Goal: Task Accomplishment & Management: Use online tool/utility

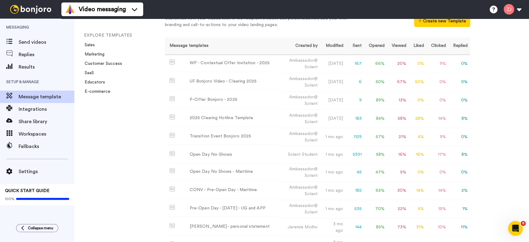
scroll to position [33, 0]
click at [227, 81] on div "UF Bonjoro Video - Clearing 2025" at bounding box center [223, 80] width 67 height 7
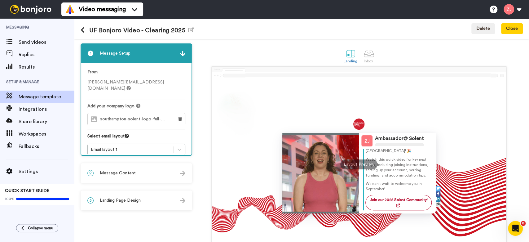
scroll to position [15, 0]
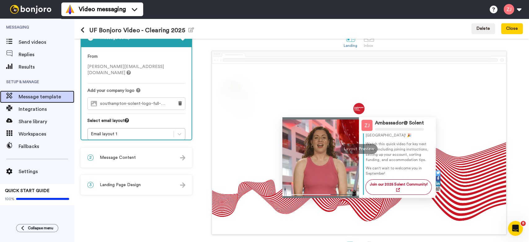
click at [47, 95] on span "Message template" at bounding box center [47, 96] width 56 height 7
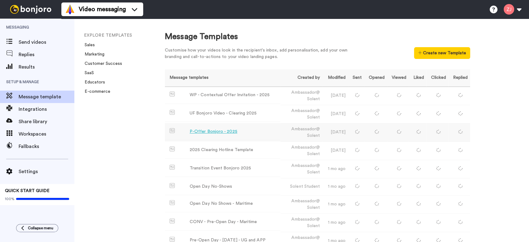
click at [219, 130] on div "P-Offer Bonjoro - 2025" at bounding box center [214, 131] width 48 height 7
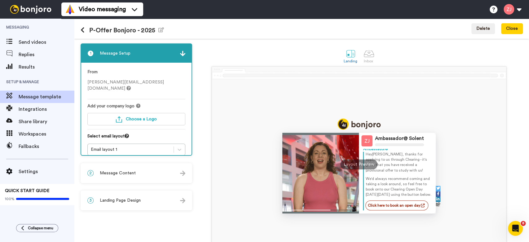
scroll to position [13, 0]
click at [243, 176] on div "Ambassador@ Solent Ambassador@ Hey Tom , thanks for applying to us through Clea…" at bounding box center [359, 164] width 294 height 170
click at [30, 96] on span "Message template" at bounding box center [47, 96] width 56 height 7
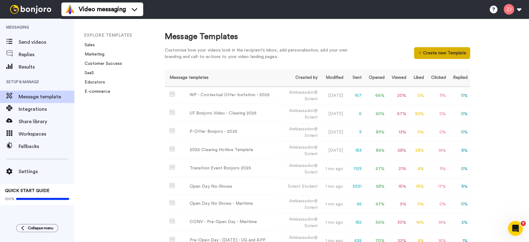
click at [442, 53] on button "Create new Template" at bounding box center [442, 53] width 56 height 12
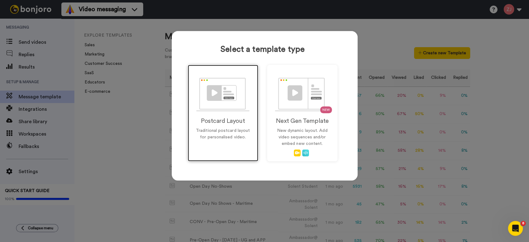
click at [240, 112] on div "Postcard Layout Traditional postcard layout for personalised video." at bounding box center [223, 113] width 70 height 96
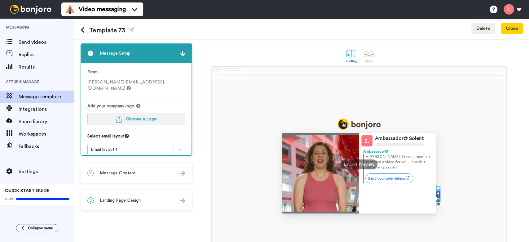
click at [141, 117] on span "Choose a Logo" at bounding box center [141, 119] width 31 height 4
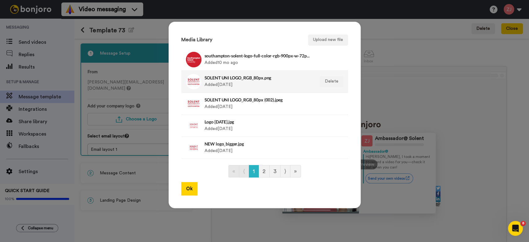
click at [238, 71] on li "SOLENT UNI LOGO_RGB_80px.png Added [DATE] Delete" at bounding box center [264, 82] width 167 height 22
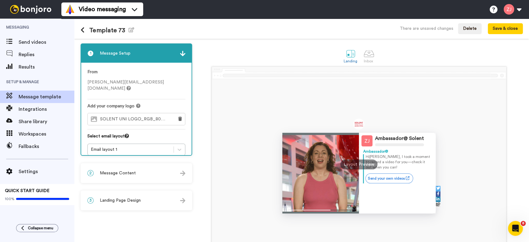
click at [170, 113] on div "SOLENT UNI LOGO_RGB_80px.png" at bounding box center [136, 119] width 98 height 12
click at [182, 114] on button at bounding box center [180, 119] width 10 height 12
click at [141, 115] on button "Choose a Logo" at bounding box center [136, 119] width 98 height 12
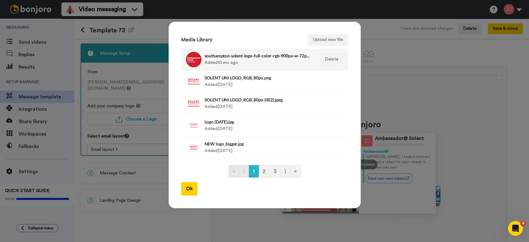
click at [205, 56] on h4 "southampton-solent-logo-full-color-rgb-900px-w-72ppi.jpg" at bounding box center [257, 55] width 107 height 5
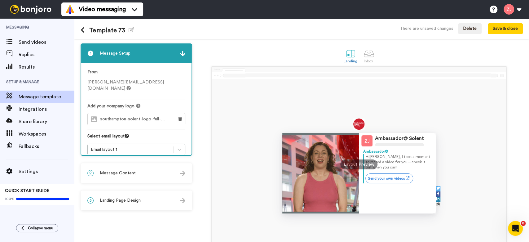
click at [149, 169] on div "2 Message Content" at bounding box center [136, 173] width 110 height 19
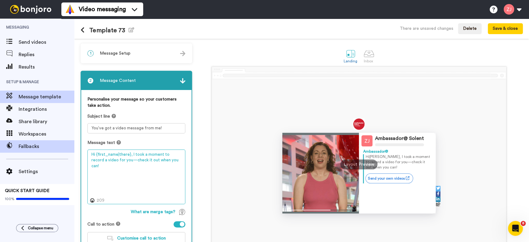
drag, startPoint x: 169, startPoint y: 166, endPoint x: 65, endPoint y: 148, distance: 105.0
click at [65, 148] on div "Messaging Send videos Replies Results Setup & Manage Message template Integrati…" at bounding box center [264, 130] width 529 height 223
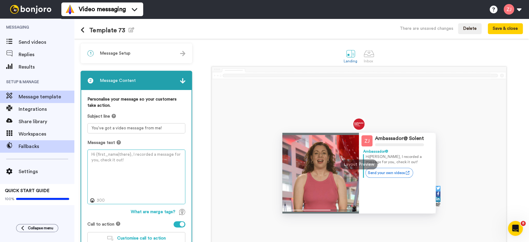
paste textarea "Hello {first_name|there}, it's nearly time for our Open Day and we can't wait t…"
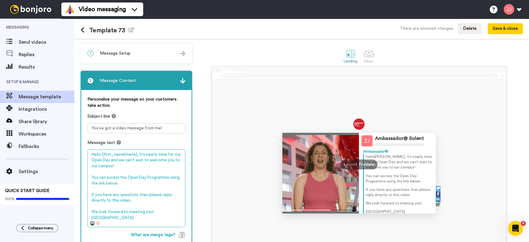
drag, startPoint x: 107, startPoint y: 158, endPoint x: 89, endPoint y: 157, distance: 18.6
click at [89, 157] on textarea "Hello {first_name|there}, it's nearly time for our Open Day and we can't wait t…" at bounding box center [136, 187] width 98 height 77
drag, startPoint x: 147, startPoint y: 177, endPoint x: 126, endPoint y: 177, distance: 20.8
click at [126, 177] on textarea "Hello {first_name|there}, it's nearly time for our Clearing and we can't wait t…" at bounding box center [136, 187] width 98 height 77
click at [107, 160] on textarea "Hello {first_name|there}, it's nearly time for our Clearing and we can't wait t…" at bounding box center [136, 187] width 98 height 77
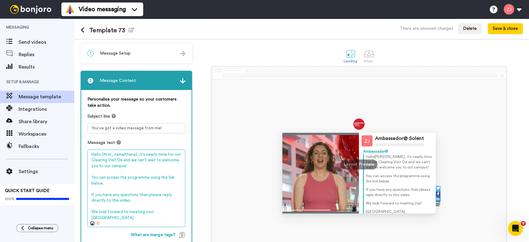
click at [156, 199] on textarea "Hello {first_name|there}, it's nearly time for our Clearing Visit Da and we can…" at bounding box center [136, 187] width 98 height 77
drag, startPoint x: 105, startPoint y: 199, endPoint x: 89, endPoint y: 199, distance: 16.1
click at [89, 199] on textarea "Hello {first_name|there}, it's nearly time for our Clearing Visit Da and we can…" at bounding box center [136, 187] width 98 height 77
click at [121, 160] on textarea "Hello {first_name|there}, it's nearly time for our Clearing Visit Da and we can…" at bounding box center [136, 187] width 98 height 77
type textarea "Hello {first_name|there}, it's nearly time for our Clearing Visit Day and we ca…"
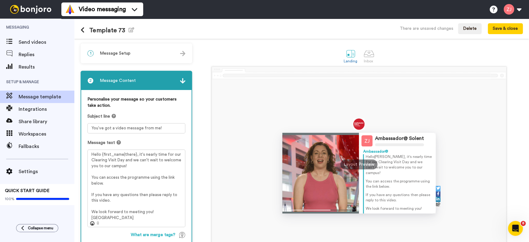
click at [228, 147] on div "Ambassador@ Solent Ambassador@ Hello Tom , it's nearly time for our Clearing Vi…" at bounding box center [359, 164] width 294 height 170
click at [129, 30] on icon "button" at bounding box center [132, 29] width 6 height 5
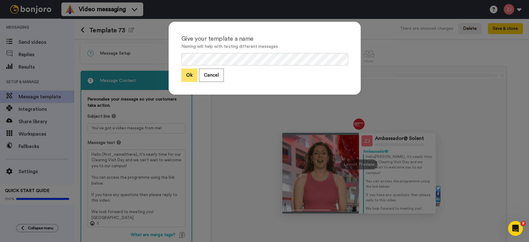
click at [186, 75] on button "Ok" at bounding box center [189, 74] width 16 height 13
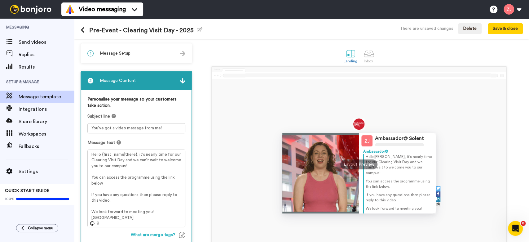
click at [207, 203] on div "Ambassador@ Solent Ambassador@ Hello Tom , it's nearly time for our Clearing Vi…" at bounding box center [358, 157] width 327 height 183
click at [147, 126] on textarea "You’ve got a video message from me!" at bounding box center [136, 128] width 98 height 10
paste textarea "It's nearly time for our open day"
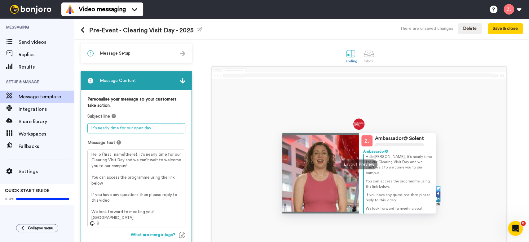
drag, startPoint x: 149, startPoint y: 125, endPoint x: 133, endPoint y: 127, distance: 15.9
click at [133, 127] on textarea "It's nearly time for our open day" at bounding box center [136, 128] width 98 height 10
type textarea "It's nearly time for our Clearing Visit Day!"
click at [240, 138] on div "Ambassador@ Solent Ambassador@ Hello Tom , it's nearly time for our Clearing Vi…" at bounding box center [359, 164] width 294 height 170
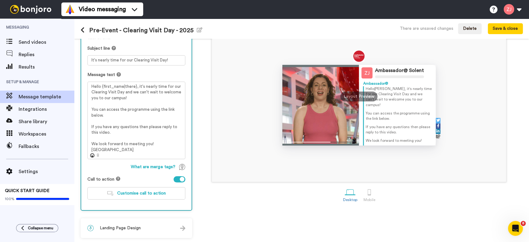
click at [141, 199] on div "Personalise your message so your customers take action. Subject line It's nearl…" at bounding box center [136, 116] width 110 height 188
click at [139, 195] on button "Customise call to action" at bounding box center [136, 193] width 98 height 12
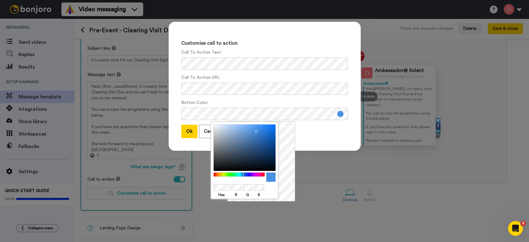
click at [215, 175] on div at bounding box center [238, 174] width 53 height 4
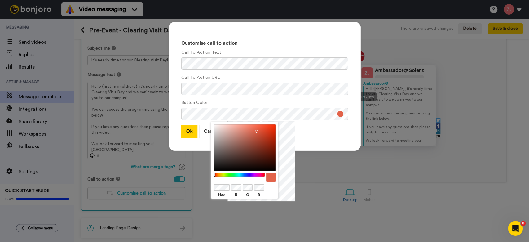
click at [268, 134] on div at bounding box center [244, 147] width 62 height 46
click at [270, 133] on div at bounding box center [244, 147] width 62 height 46
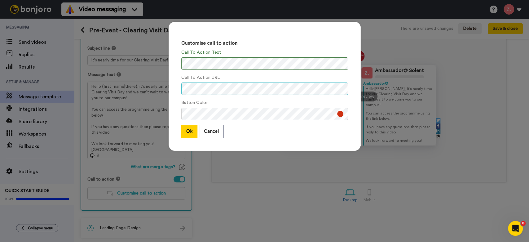
scroll to position [0, 7]
click at [182, 132] on button "Ok" at bounding box center [189, 131] width 16 height 13
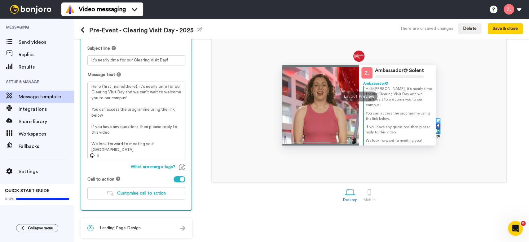
click at [218, 207] on div "Landing Inbox Ambassador@ Solent Ambassador@ Hello Tom , it's nearly time for o…" at bounding box center [358, 107] width 327 height 262
click at [162, 229] on div "3 Landing Page Design" at bounding box center [136, 227] width 110 height 19
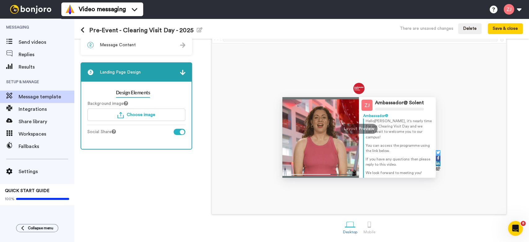
click at [142, 106] on div "Background image Choose image" at bounding box center [136, 112] width 98 height 24
click at [144, 115] on span "Choose image" at bounding box center [141, 114] width 28 height 4
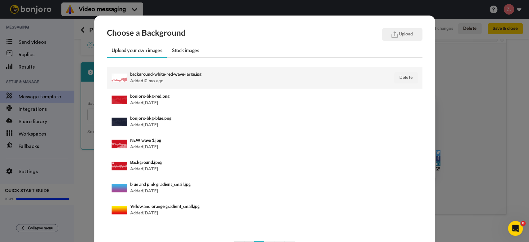
click at [143, 81] on div "background-white-red-wave-large.jpg Added 10 mo ago" at bounding box center [234, 77] width 208 height 15
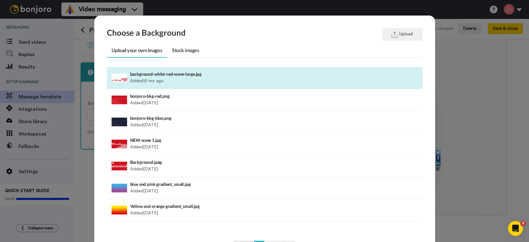
scroll to position [51, 0]
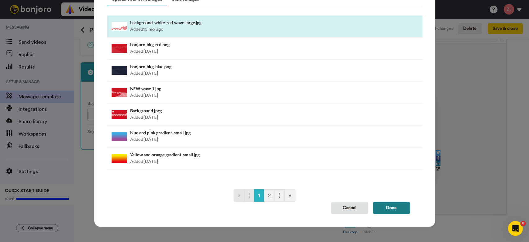
click at [382, 210] on button "Done" at bounding box center [391, 207] width 37 height 12
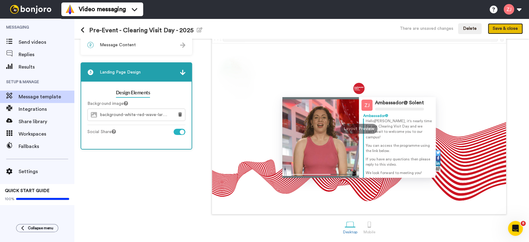
click at [518, 26] on button "Save & close" at bounding box center [505, 28] width 35 height 11
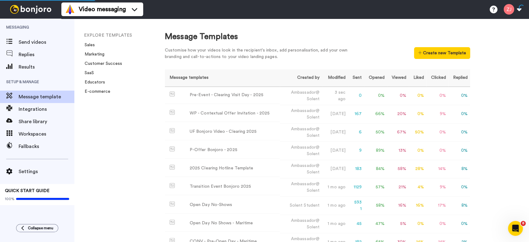
click at [123, 152] on div "EXPLORE TEMPLATES Sales Marketing Customer Success SaaS Educators E-commerce" at bounding box center [113, 130] width 78 height 223
click at [126, 191] on div "EXPLORE TEMPLATES Sales Marketing Customer Success SaaS Educators E-commerce" at bounding box center [113, 130] width 78 height 223
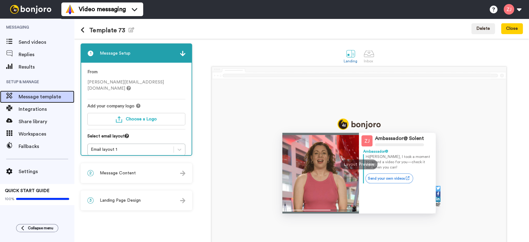
click at [20, 93] on span "Message template" at bounding box center [47, 96] width 56 height 7
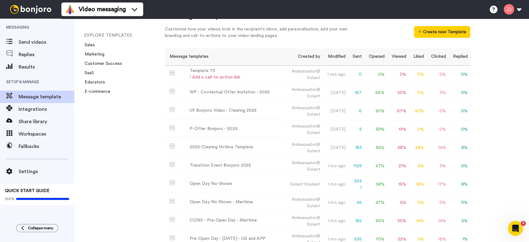
scroll to position [72, 0]
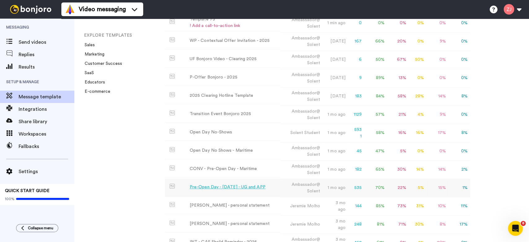
click at [206, 190] on div "Pre-Open Day - [DATE] - UG and APP" at bounding box center [228, 187] width 76 height 7
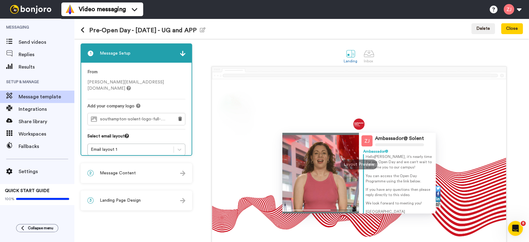
drag, startPoint x: 417, startPoint y: 191, endPoint x: 363, endPoint y: 156, distance: 63.9
click at [365, 156] on div "Hello [PERSON_NAME] , it's nearly time for our Open Day and we can't wait to we…" at bounding box center [398, 184] width 66 height 60
click at [116, 164] on div "2 Message Content" at bounding box center [136, 173] width 110 height 19
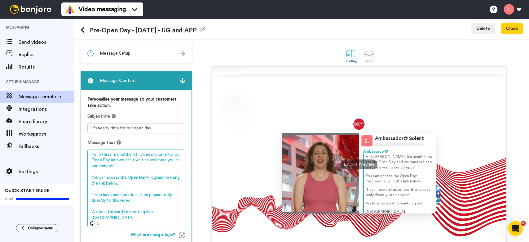
drag, startPoint x: 163, startPoint y: 218, endPoint x: 83, endPoint y: 150, distance: 105.0
click at [82, 149] on div "Personalise your message so your customers take action. Subject line It's nearl…" at bounding box center [136, 184] width 110 height 188
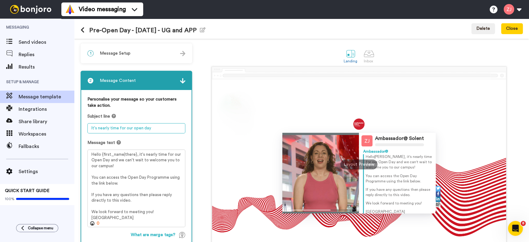
click at [110, 127] on textarea "It's nearly time for our open day" at bounding box center [136, 128] width 98 height 10
click at [212, 121] on div "Ambassador@ Solent Ambassador@ Hello [PERSON_NAME] , it's nearly time for our O…" at bounding box center [359, 164] width 294 height 170
